Goal: Check status: Check status

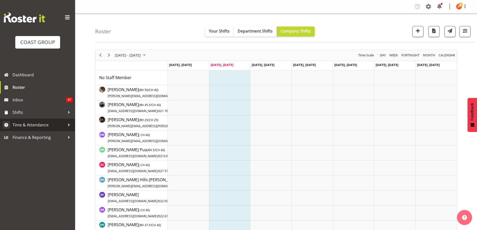
click at [30, 124] on span "Time & Attendance" at bounding box center [39, 125] width 53 height 8
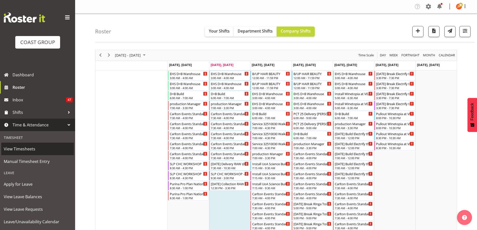
click at [22, 150] on span "View Timesheets" at bounding box center [38, 149] width 68 height 8
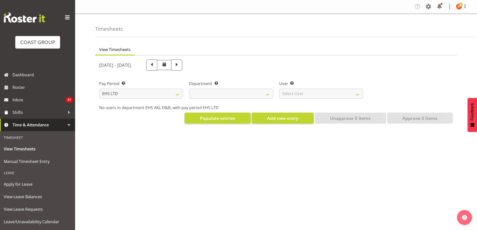
select select "7"
select select
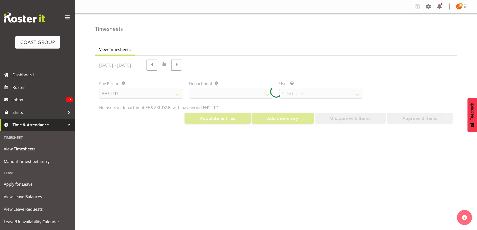
select select "3116"
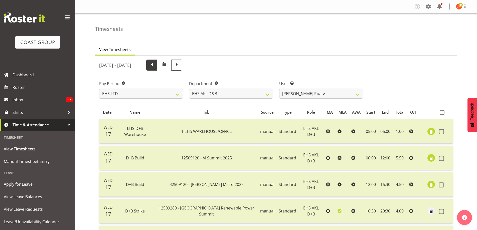
click at [155, 65] on span at bounding box center [152, 64] width 7 height 7
select select
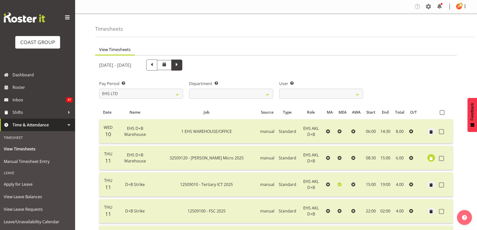
click at [180, 66] on span at bounding box center [177, 64] width 7 height 7
select select
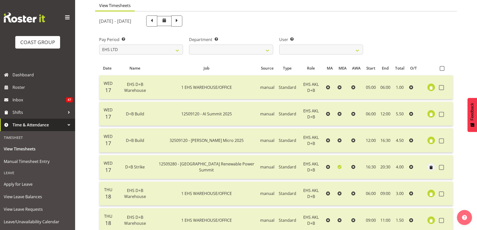
scroll to position [25, 0]
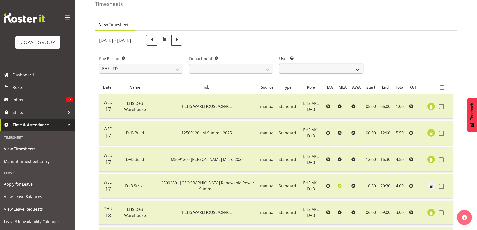
click at [350, 68] on select "Aleki Palu Pua ✔ Ben Dewes ✔ Ihaka Roberts ✔ Joe Kalantakusuwan ✔ Joel Burich ✔…" at bounding box center [321, 69] width 84 height 10
select select "11497"
click at [279, 64] on select "Aleki Palu Pua ✔ Ben Dewes ✔ Ihaka Roberts ✔ Joe Kalantakusuwan ✔ Joel Burich ✔…" at bounding box center [321, 69] width 84 height 10
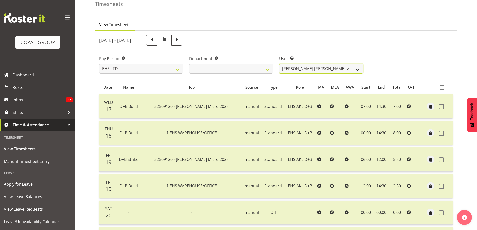
click at [332, 69] on select "Aleki Palu Pua ✔ Ben Dewes ✔ Ihaka Roberts ✔ Joe Kalantakusuwan ✔ Joel Burich ✔…" at bounding box center [321, 69] width 84 height 10
